Goal: Information Seeking & Learning: Learn about a topic

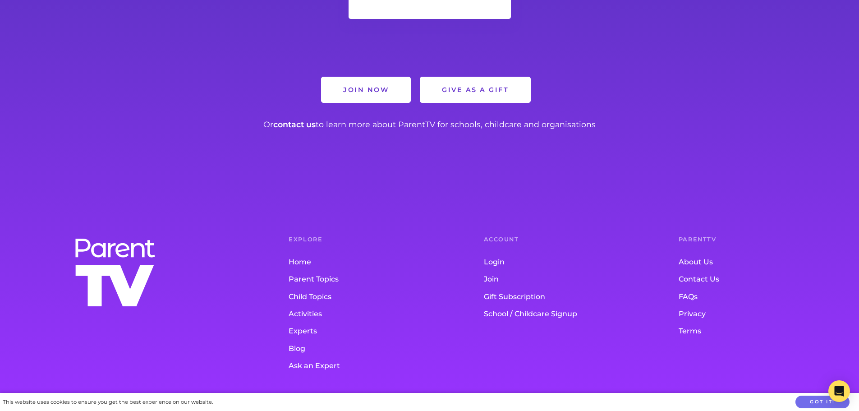
scroll to position [1082, 0]
